Goal: Information Seeking & Learning: Learn about a topic

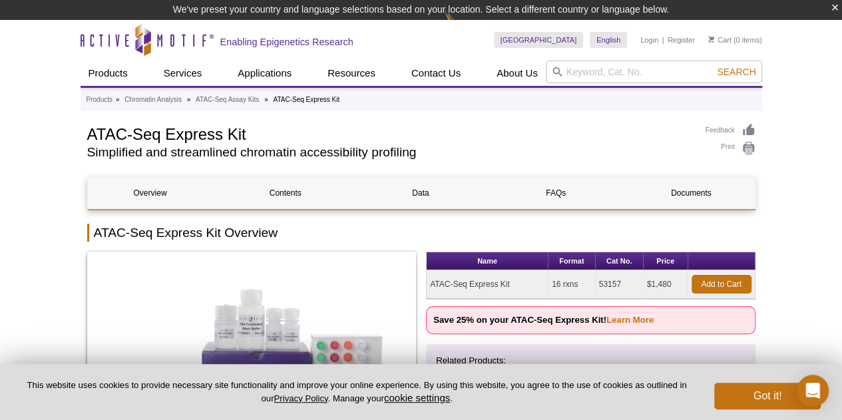
drag, startPoint x: 64, startPoint y: 136, endPoint x: 85, endPoint y: 133, distance: 21.5
drag, startPoint x: 87, startPoint y: 132, endPoint x: 263, endPoint y: 136, distance: 176.4
click at [263, 136] on h1 "ATAC-Seq Express Kit" at bounding box center [389, 133] width 605 height 20
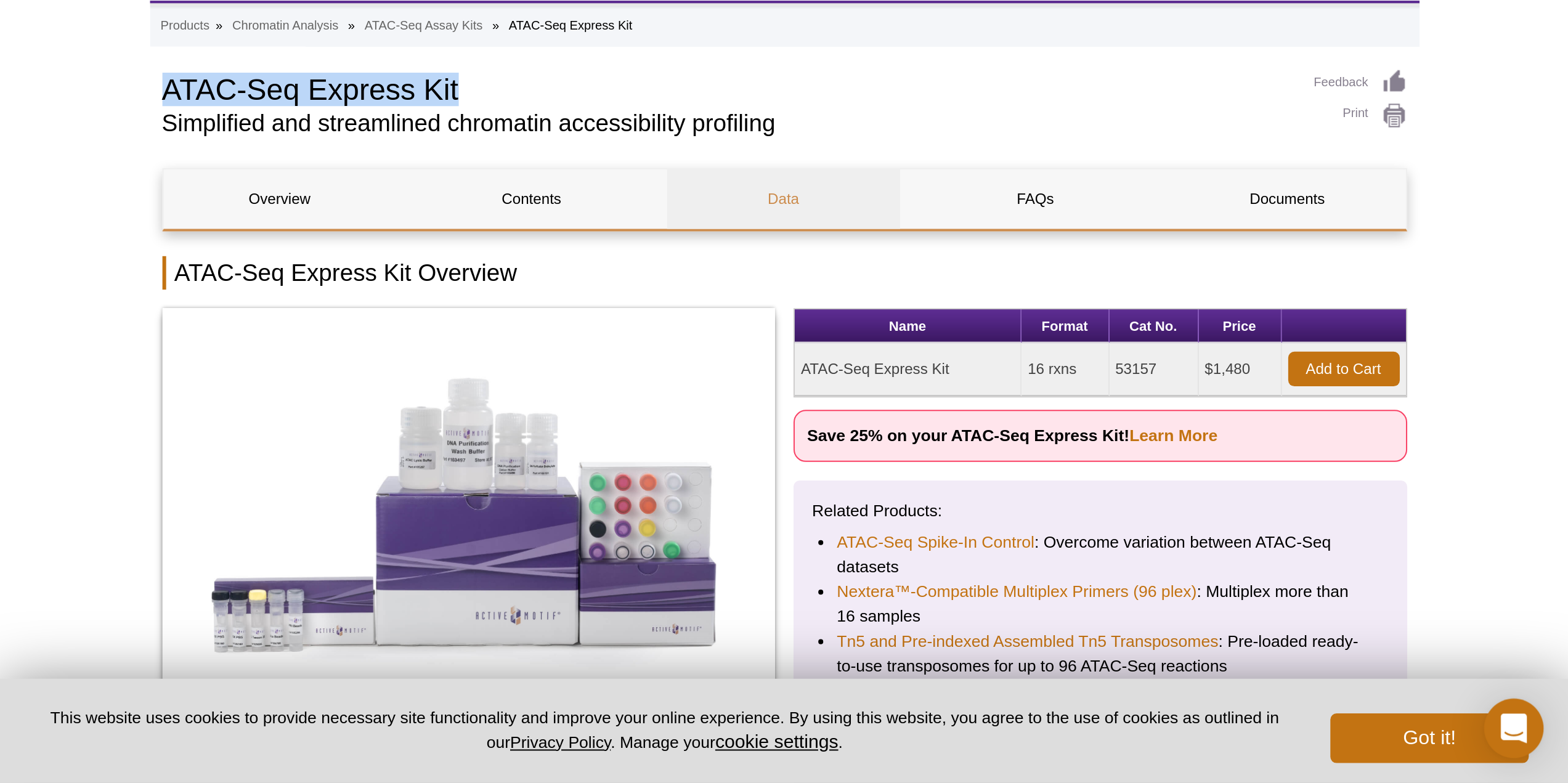
scroll to position [123, 0]
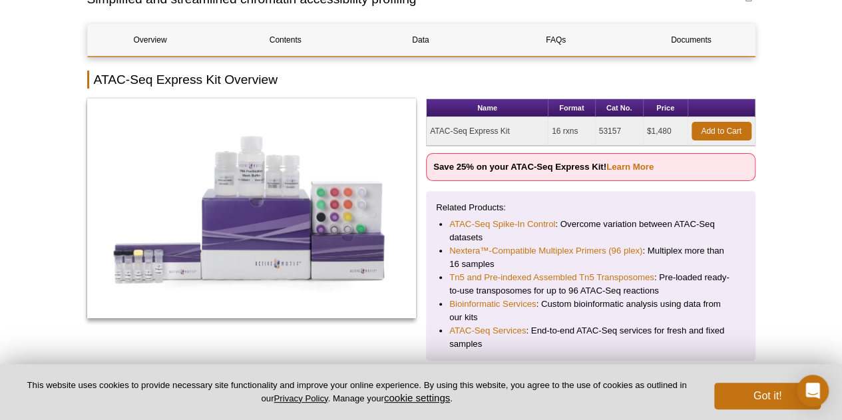
click at [749, 397] on button "Got it!" at bounding box center [767, 396] width 106 height 27
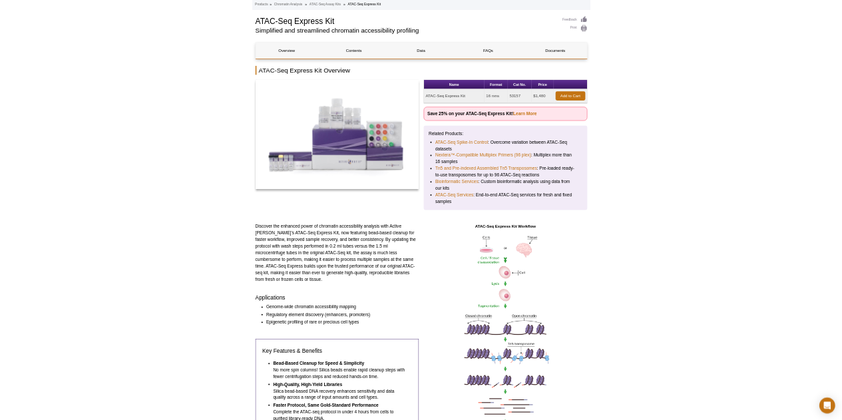
scroll to position [0, 0]
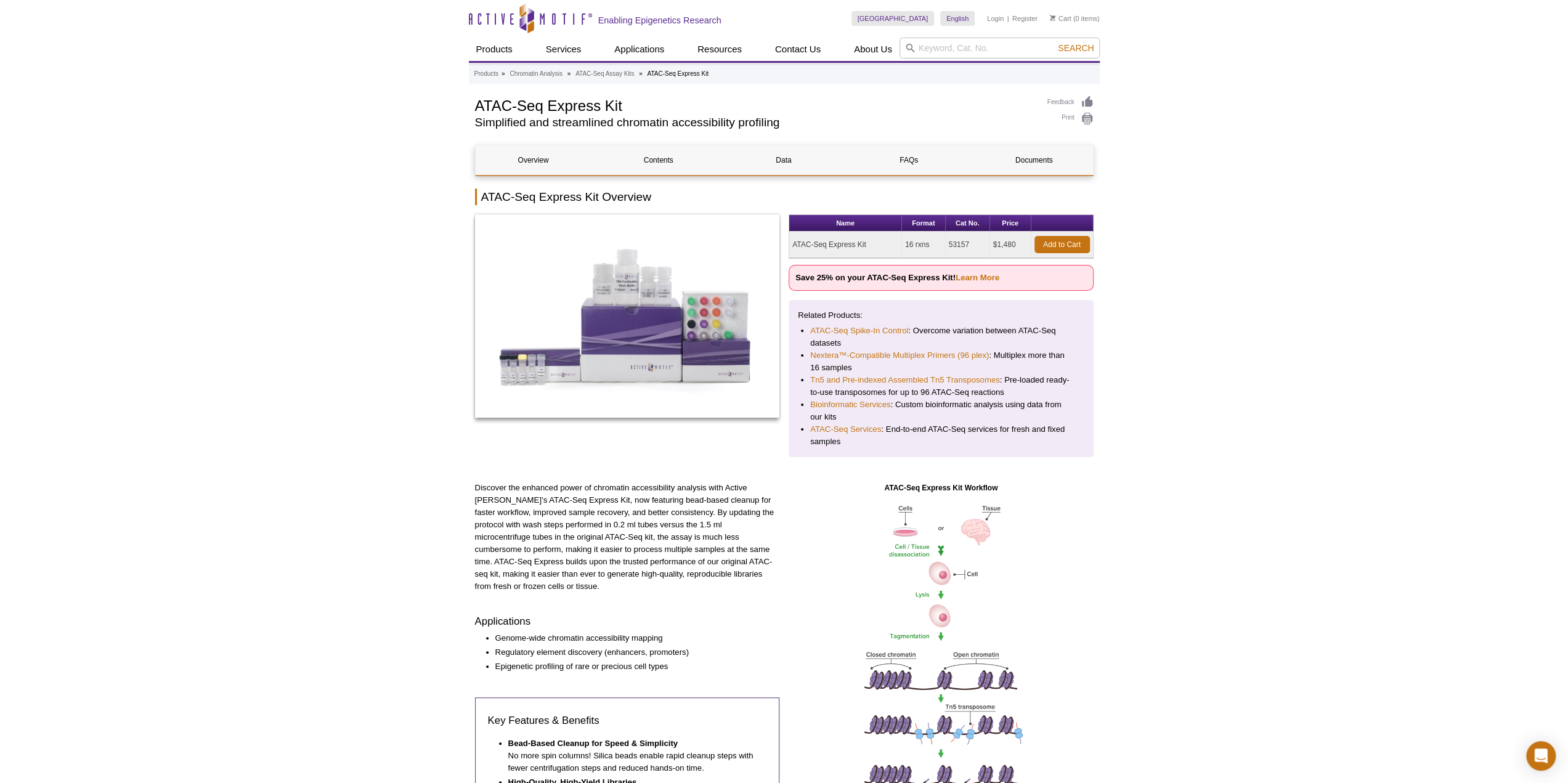
click at [587, 111] on h1 "ATAC-Seq Express Kit" at bounding box center [754, 105] width 560 height 19
copy div "ATAC-Seq Express Kit"
drag, startPoint x: 970, startPoint y: 244, endPoint x: 946, endPoint y: 244, distance: 24.0
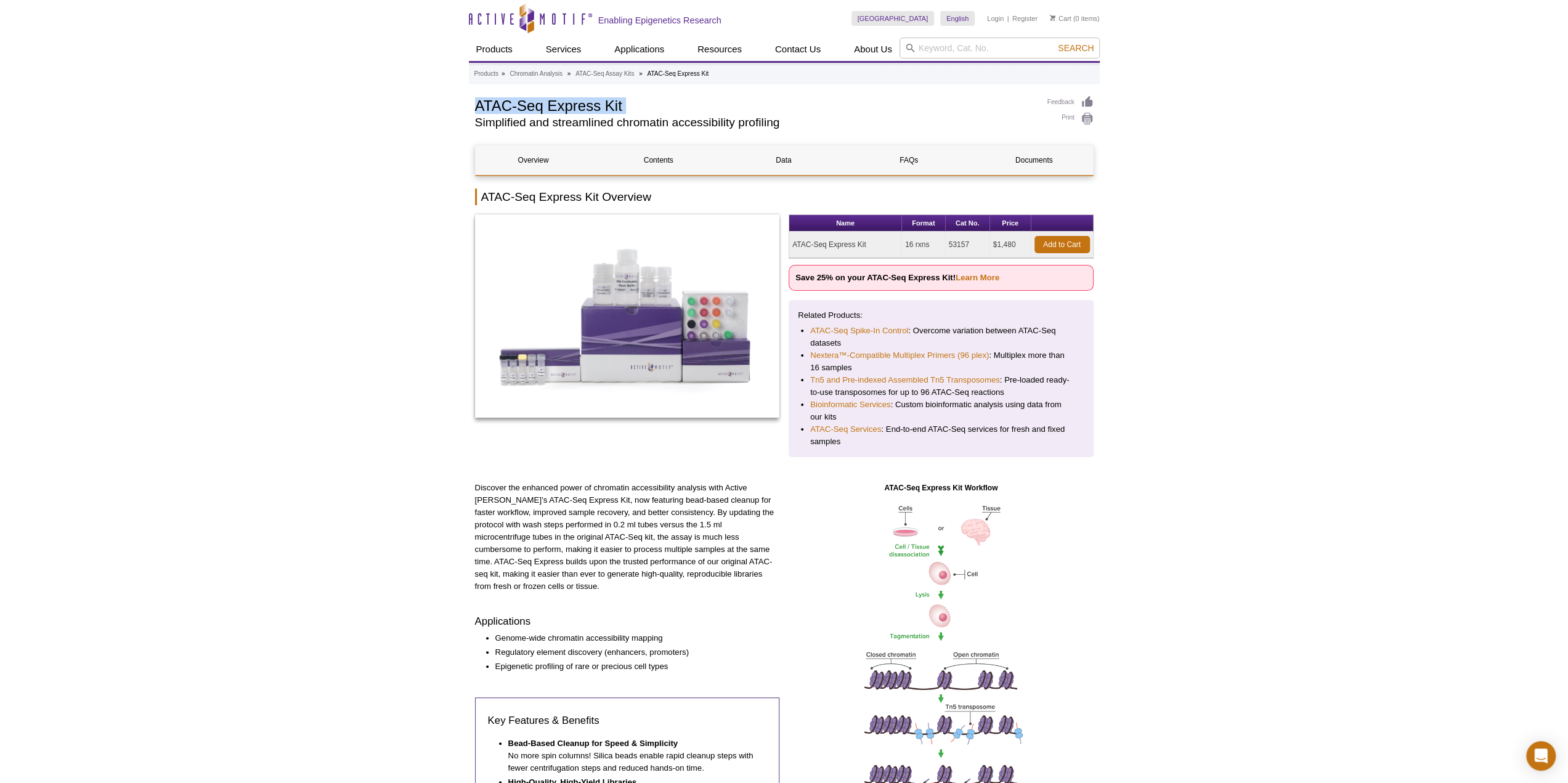
click at [778, 244] on td "53157" at bounding box center [967, 244] width 44 height 27
copy td "53157"
drag, startPoint x: 227, startPoint y: 327, endPoint x: 216, endPoint y: 375, distance: 49.2
